Goal: Transaction & Acquisition: Subscribe to service/newsletter

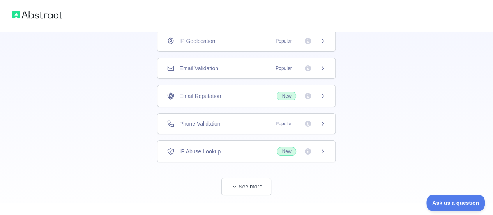
scroll to position [69, 0]
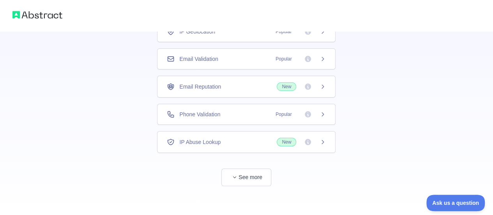
click at [250, 164] on span "See more" at bounding box center [246, 169] width 179 height 33
drag, startPoint x: 250, startPoint y: 164, endPoint x: 247, endPoint y: 181, distance: 17.8
click at [247, 181] on button "See more" at bounding box center [246, 177] width 50 height 18
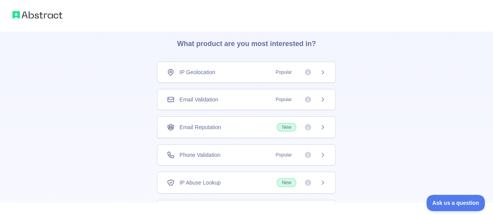
scroll to position [0, 0]
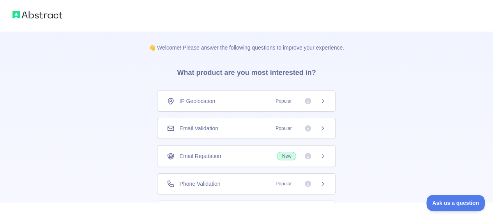
click at [236, 130] on div "Email Validation Popular" at bounding box center [246, 128] width 159 height 8
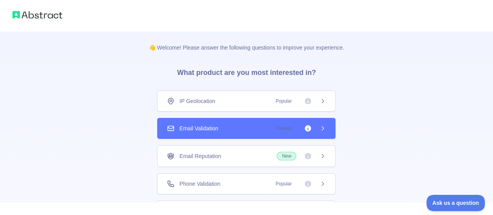
scroll to position [26, 0]
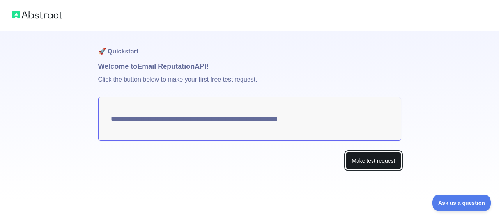
click at [362, 158] on button "Make test request" at bounding box center [373, 161] width 55 height 18
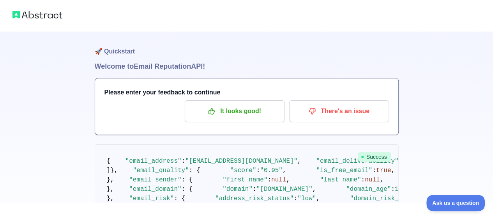
click at [291, 53] on h1 "🚀 Quickstart" at bounding box center [247, 46] width 304 height 30
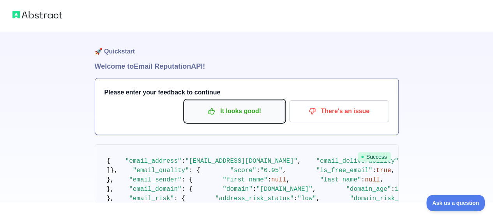
click at [260, 106] on p "It looks good!" at bounding box center [235, 110] width 88 height 13
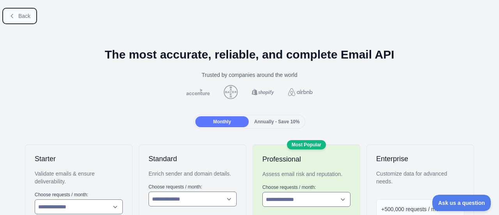
click at [12, 16] on icon at bounding box center [12, 16] width 6 height 6
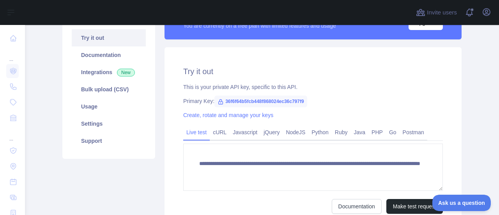
scroll to position [79, 0]
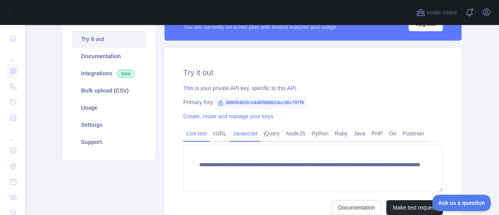
click at [246, 132] on link "Javascript" at bounding box center [245, 133] width 31 height 12
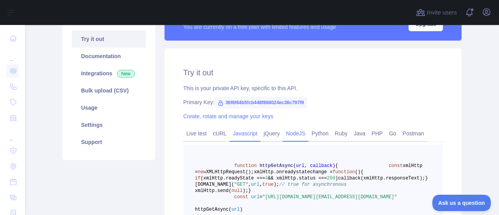
click at [297, 134] on link "NodeJS" at bounding box center [296, 133] width 26 height 12
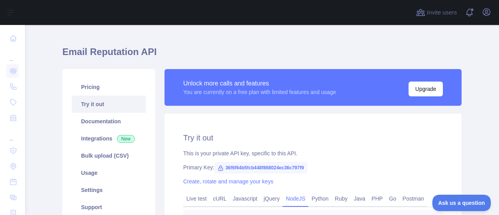
scroll to position [11, 0]
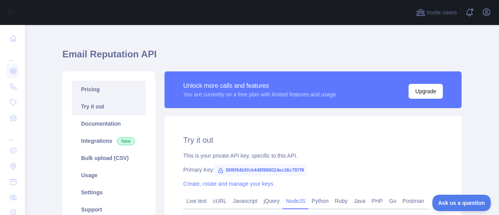
click at [101, 93] on link "Pricing" at bounding box center [109, 89] width 74 height 17
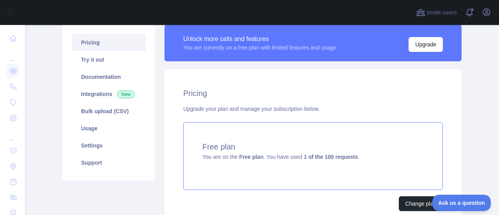
scroll to position [57, 0]
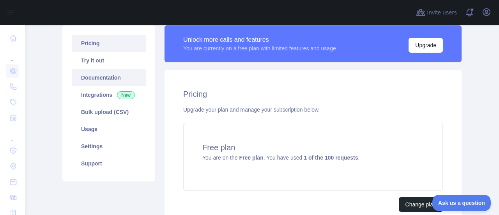
click at [111, 77] on link "Documentation" at bounding box center [109, 77] width 74 height 17
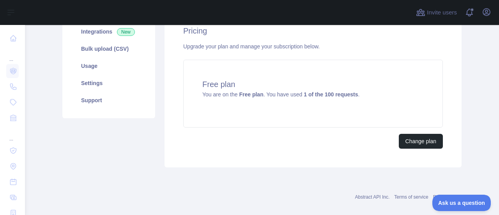
scroll to position [129, 0]
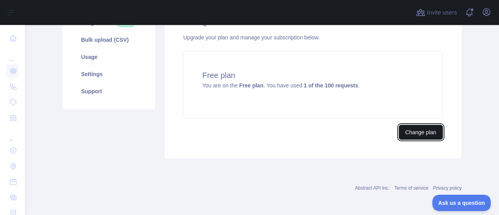
click at [419, 129] on button "Change plan" at bounding box center [421, 132] width 44 height 15
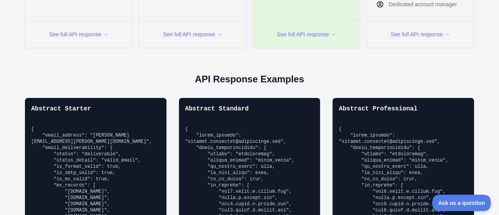
scroll to position [472, 0]
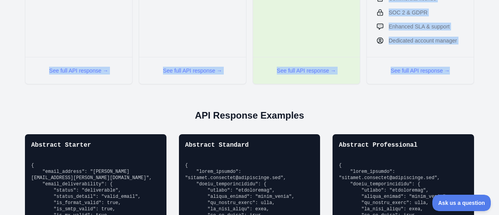
drag, startPoint x: 117, startPoint y: 23, endPoint x: 462, endPoint y: 69, distance: 348.0
click at [462, 69] on div "**********" at bounding box center [249, 56] width 499 height 998
copy div "**********"
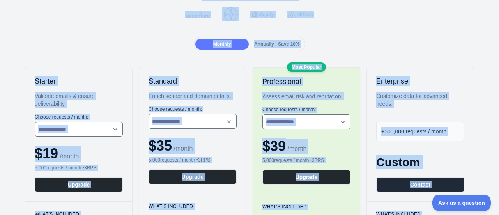
scroll to position [0, 0]
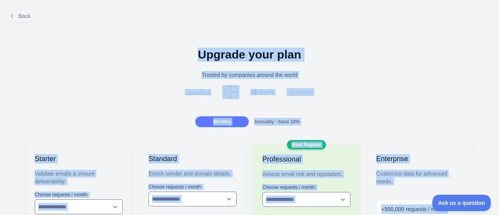
click at [376, 76] on div "Trusted by companies around the world" at bounding box center [249, 75] width 486 height 8
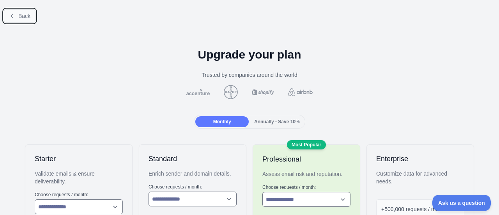
click at [14, 13] on icon at bounding box center [12, 16] width 6 height 6
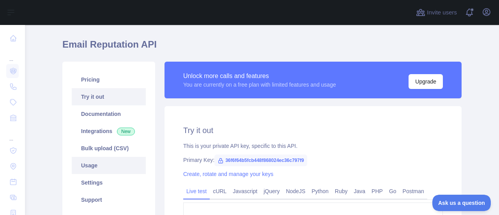
scroll to position [20, 0]
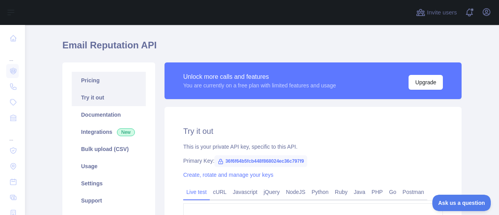
click at [97, 83] on link "Pricing" at bounding box center [109, 80] width 74 height 17
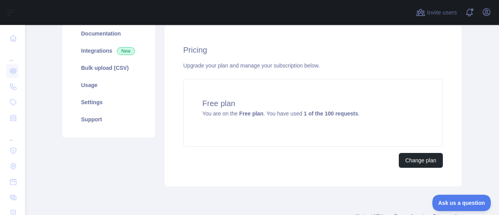
scroll to position [108, 0]
